Goal: Task Accomplishment & Management: Manage account settings

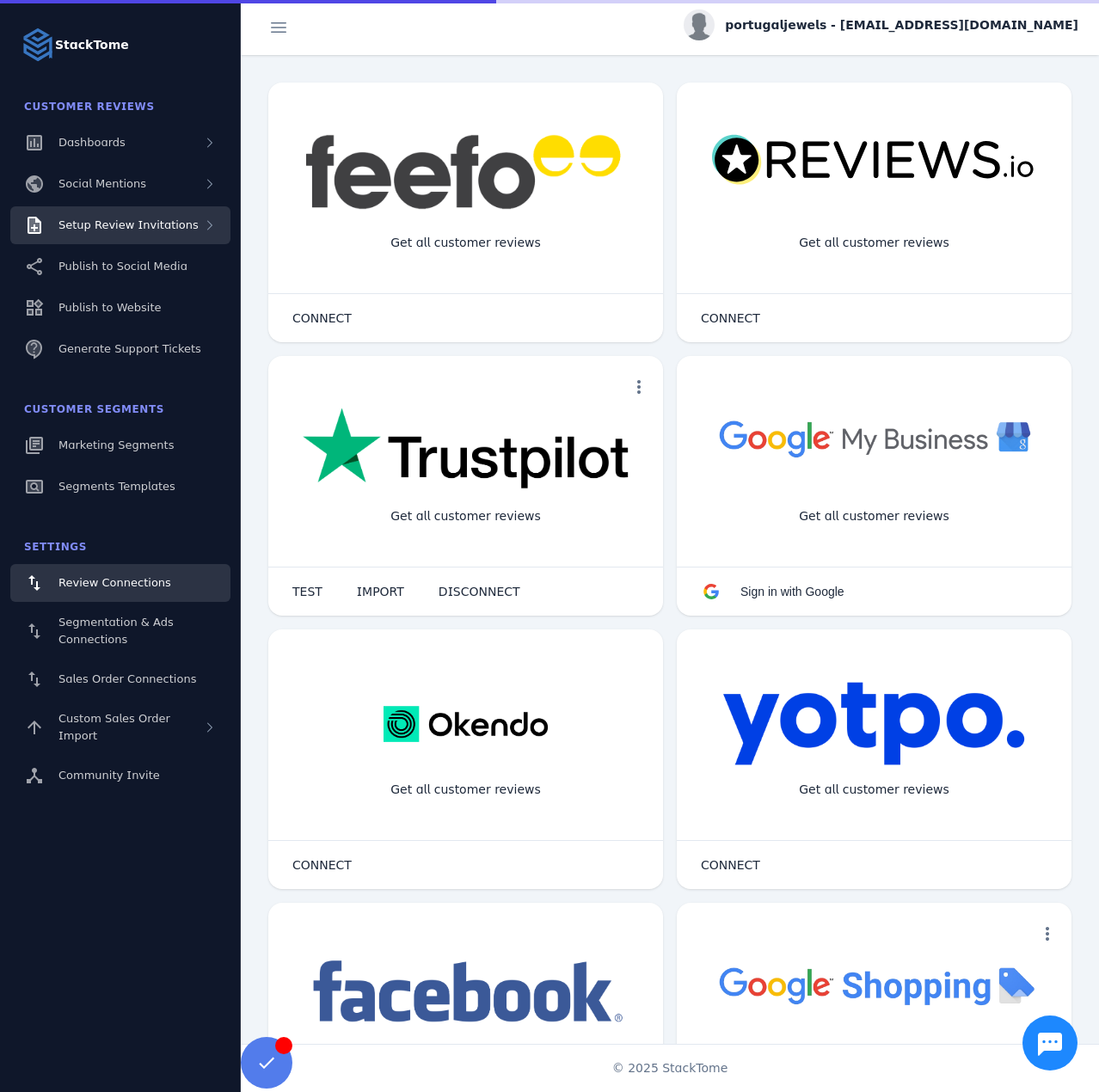
click at [179, 217] on div "Setup Review Invitations" at bounding box center [128, 225] width 140 height 17
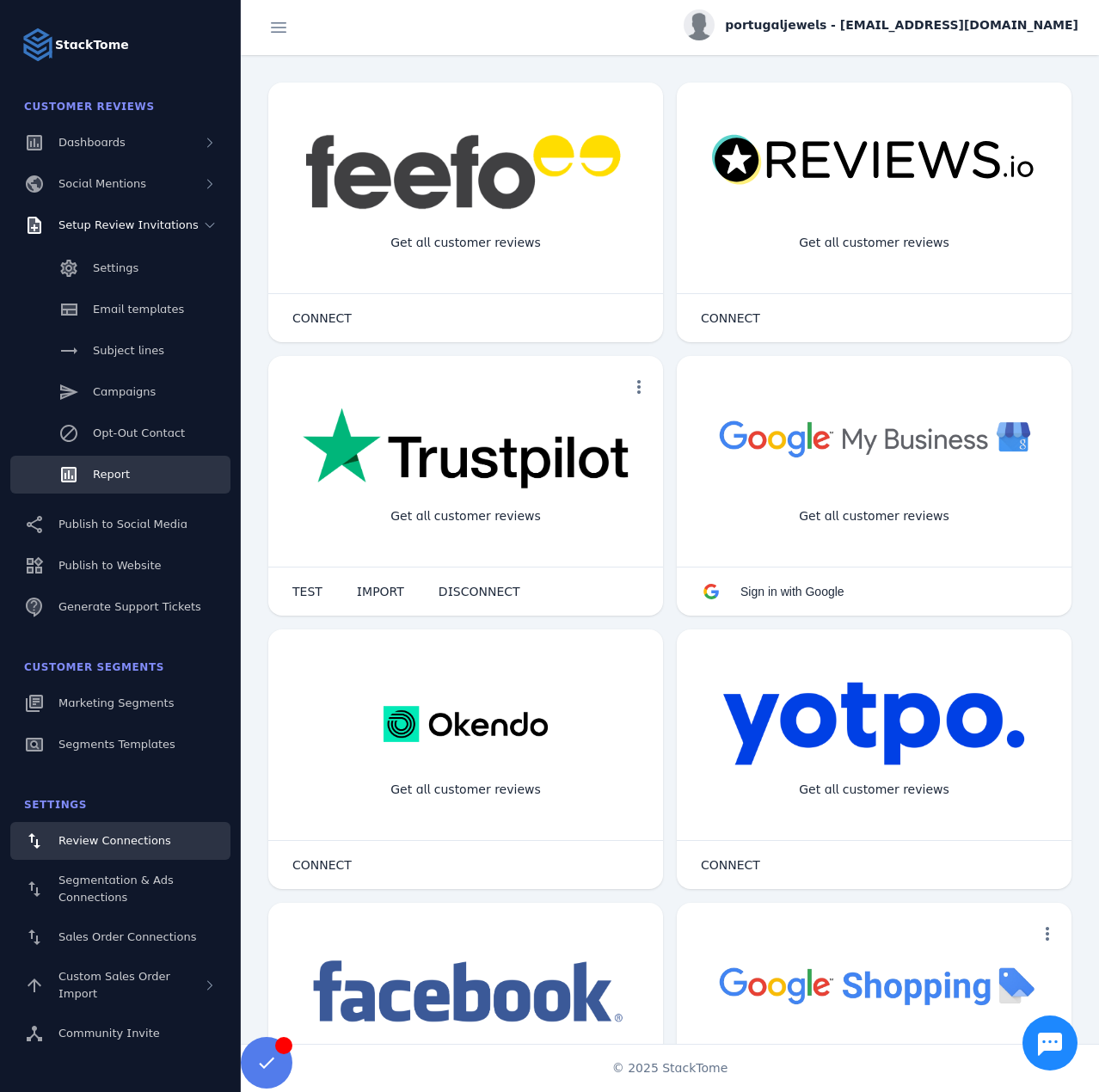
click at [98, 472] on span "Report" at bounding box center [112, 474] width 37 height 13
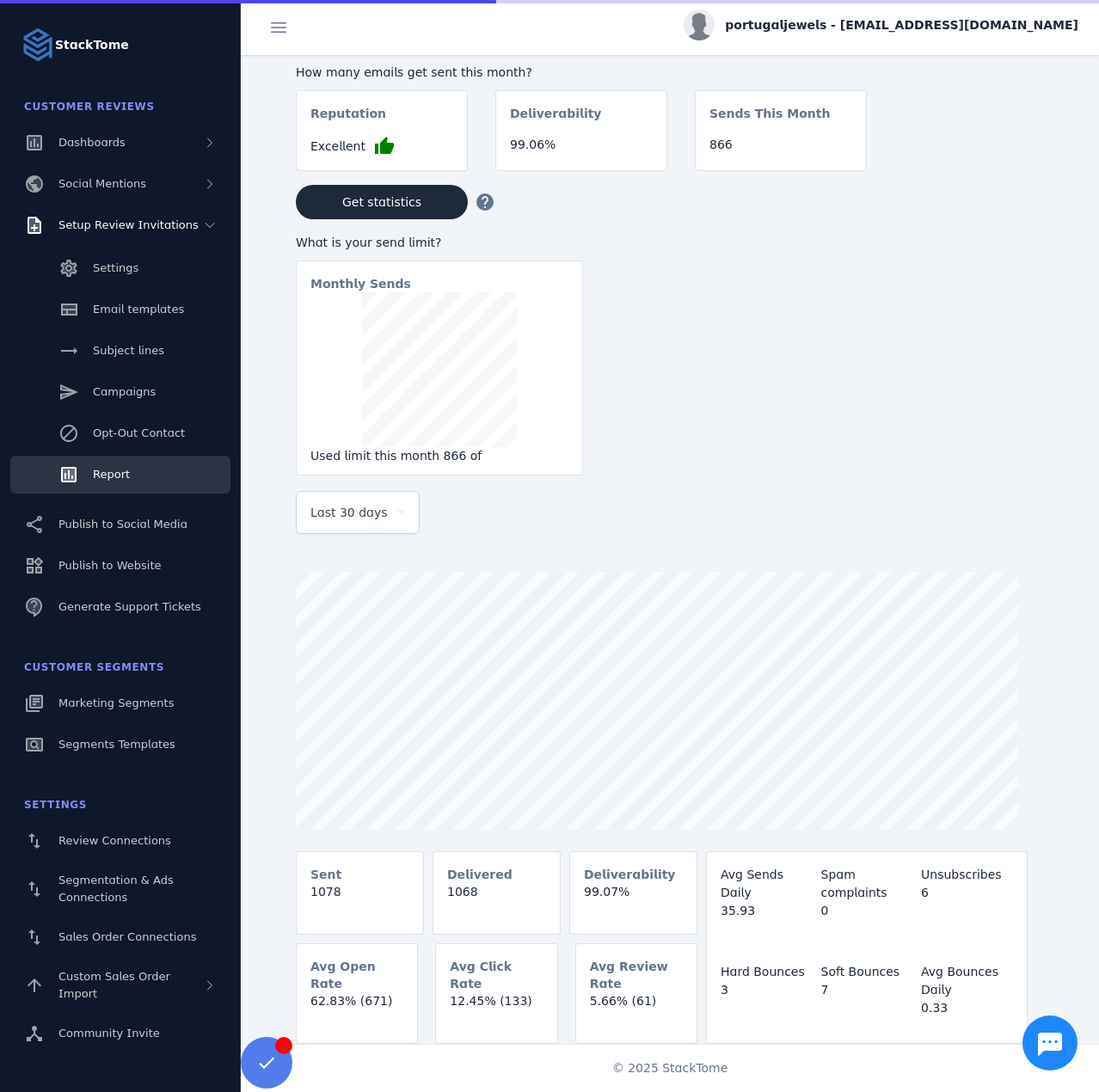
click at [335, 514] on span "Last 30 days" at bounding box center [348, 512] width 77 height 20
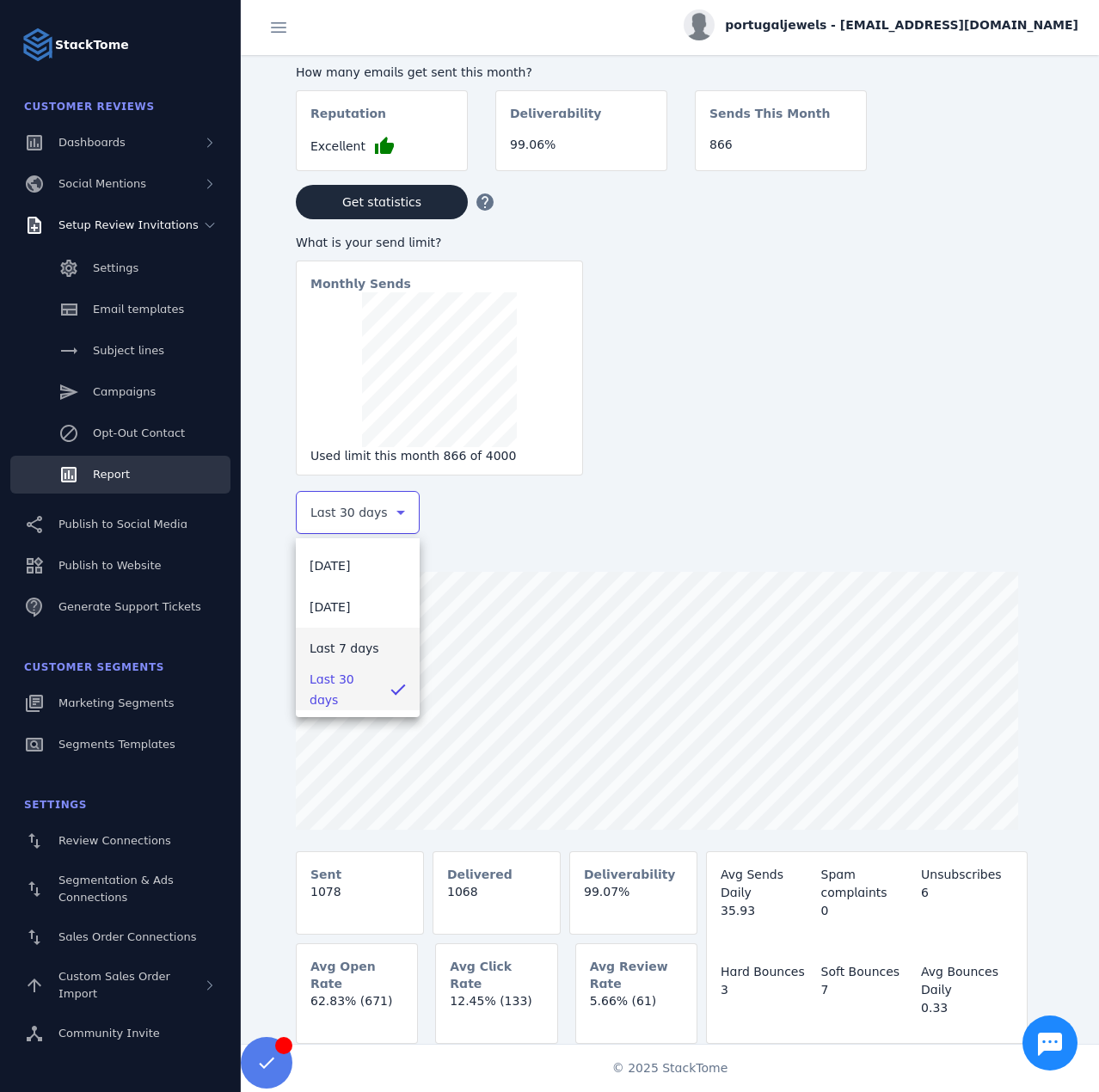
click at [358, 633] on mat-option "Last 7 days" at bounding box center [358, 648] width 124 height 42
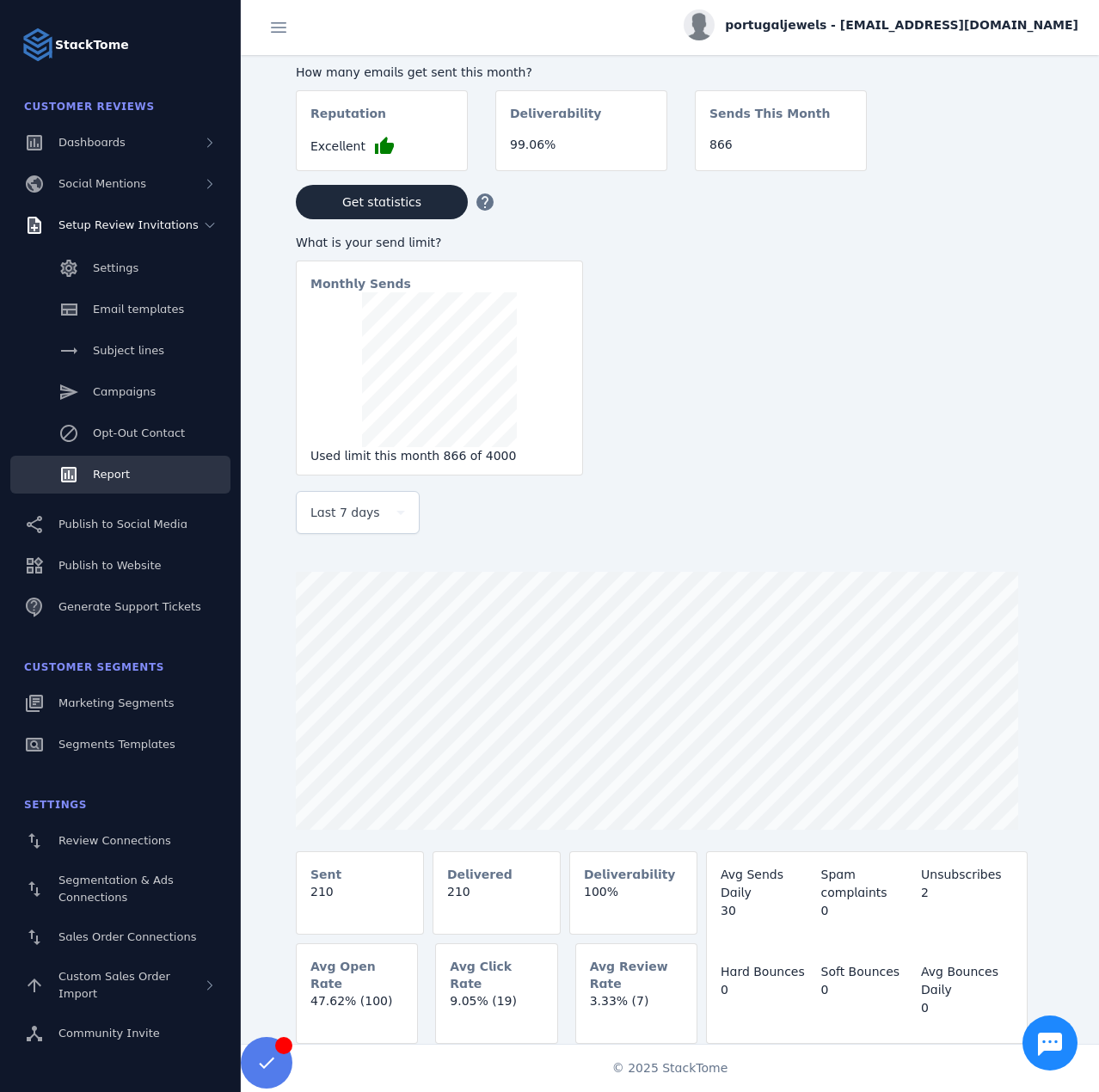
click at [950, 21] on span "portugaljewels - [EMAIL_ADDRESS][DOMAIN_NAME]" at bounding box center [901, 25] width 353 height 18
click at [1012, 168] on span "Sign out" at bounding box center [1024, 166] width 50 height 20
